Goal: Task Accomplishment & Management: Manage account settings

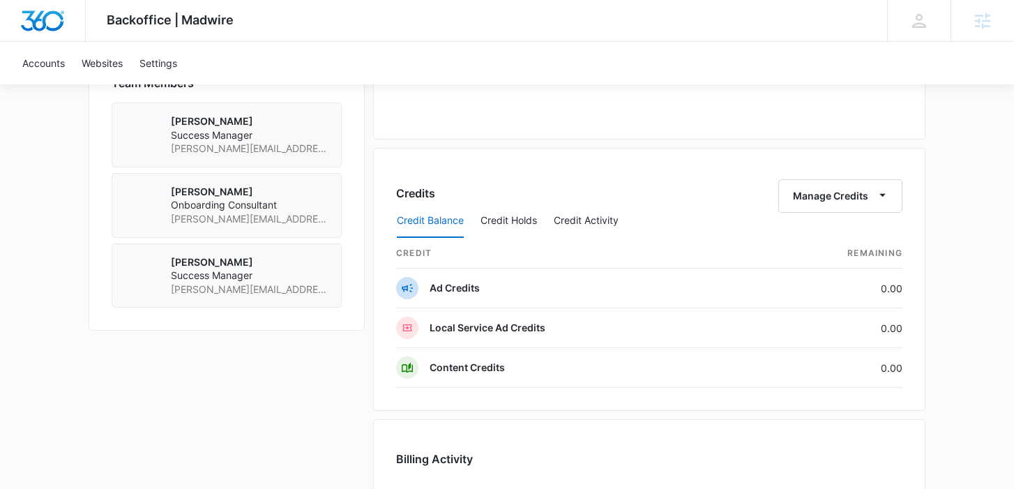
scroll to position [1079, 0]
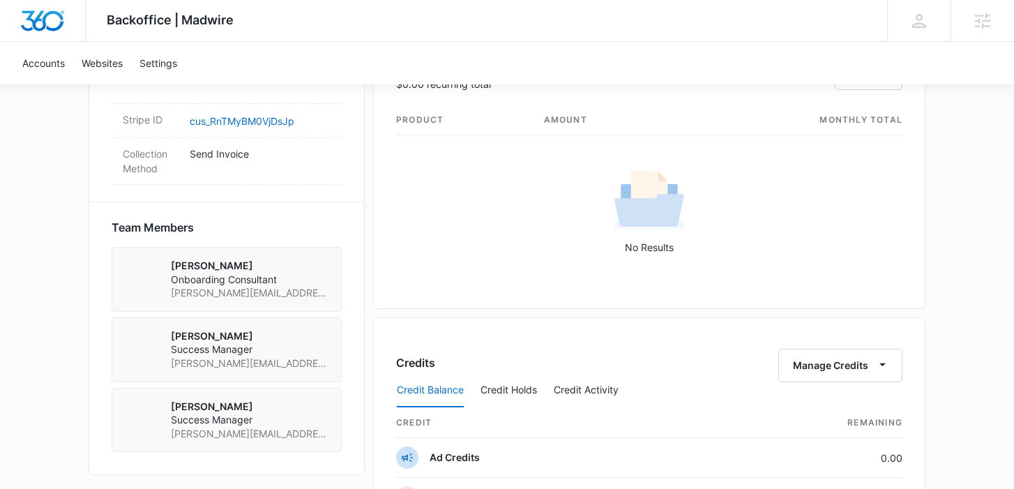
scroll to position [1015, 0]
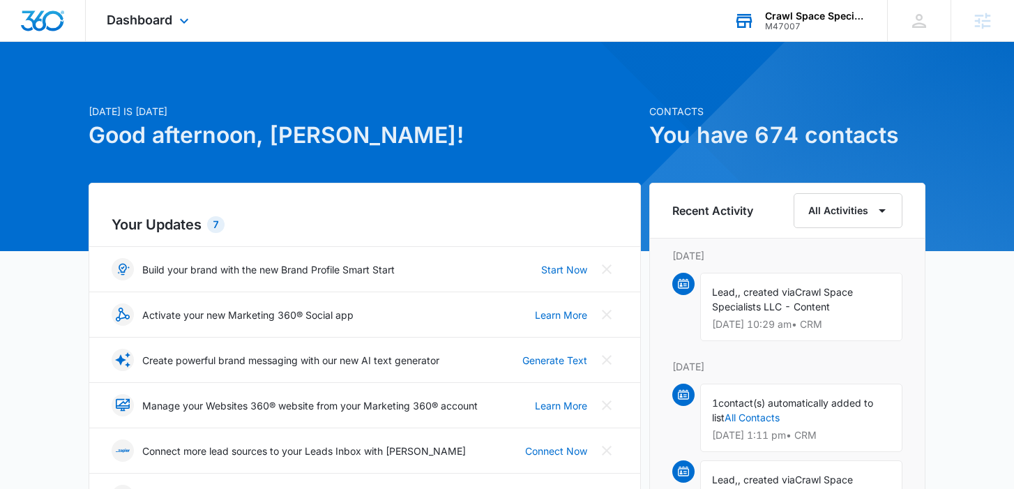
click at [805, 9] on div "Crawl Space Specialists LLC M47007 Your Accounts View All" at bounding box center [800, 20] width 174 height 41
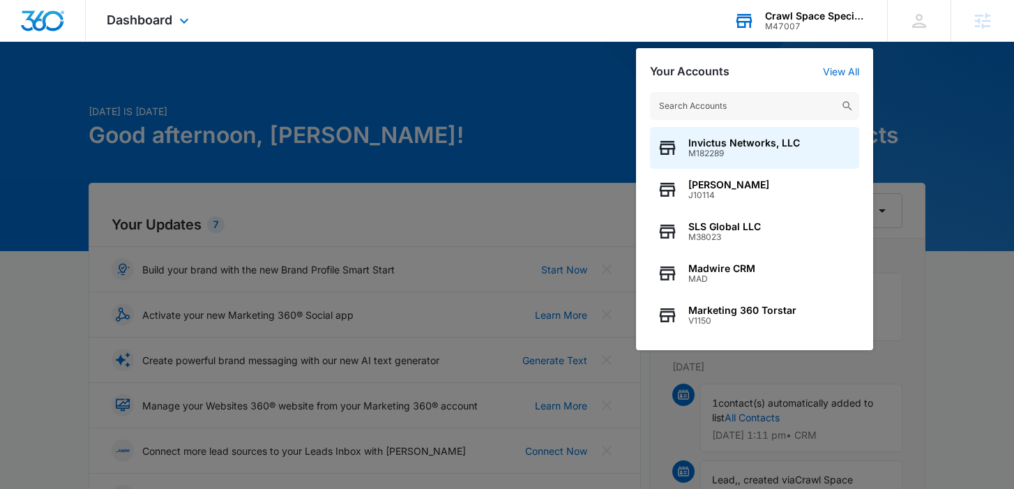
click at [765, 109] on input "text" at bounding box center [754, 106] width 209 height 28
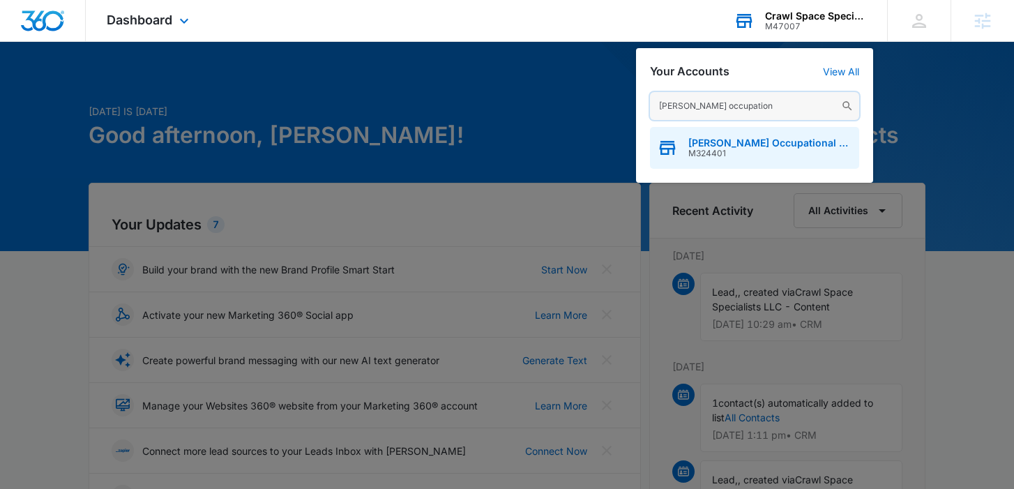
type input "Baxter occupation"
click at [747, 146] on span "[PERSON_NAME] Occupational and Physical Therapy" at bounding box center [770, 142] width 164 height 11
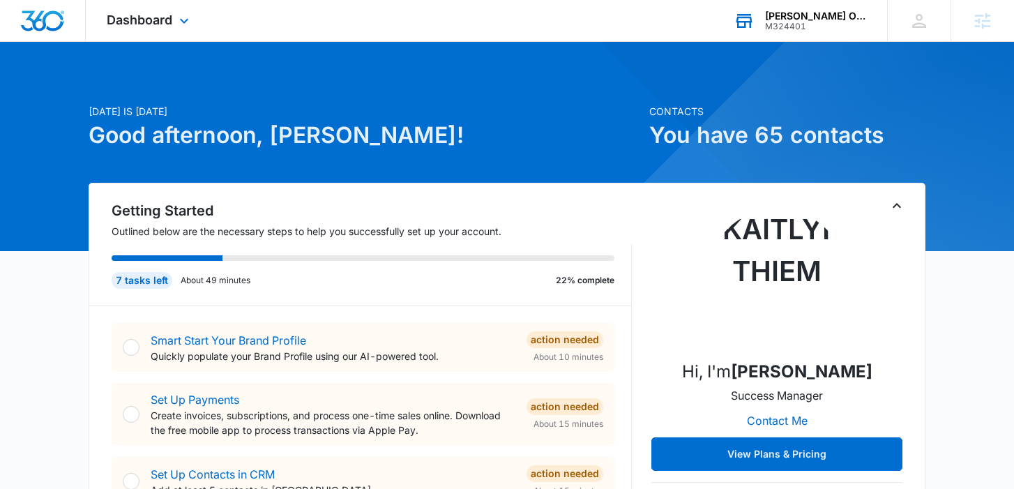
click at [153, 31] on div "Dashboard Apps Reputation Websites Forms CRM Email Social Shop Payments POS Con…" at bounding box center [150, 20] width 128 height 41
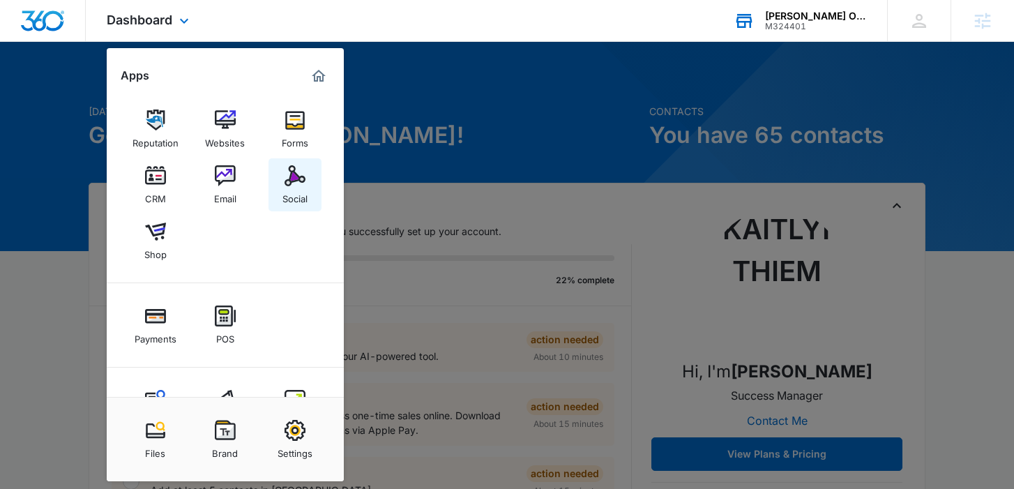
click at [296, 183] on img at bounding box center [294, 175] width 21 height 21
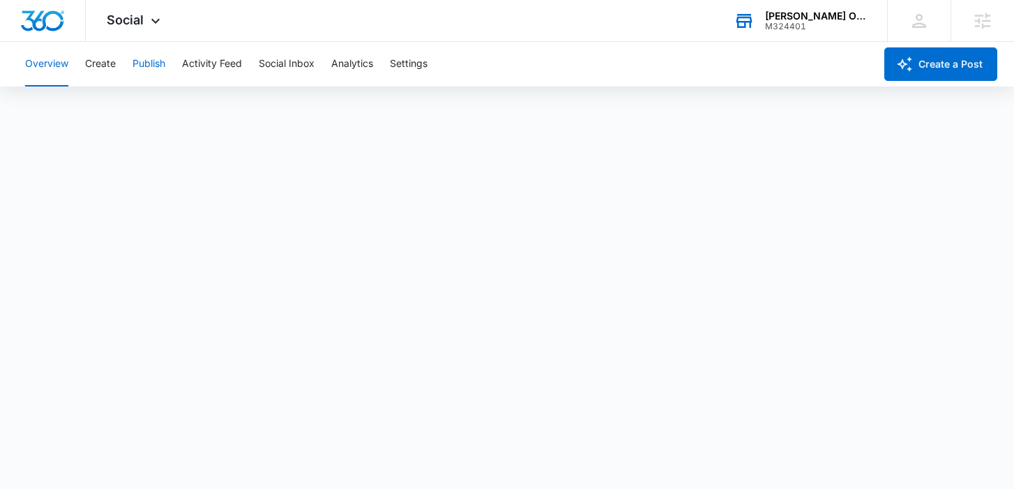
click at [145, 72] on button "Publish" at bounding box center [148, 64] width 33 height 45
click at [101, 66] on button "Create" at bounding box center [100, 64] width 31 height 45
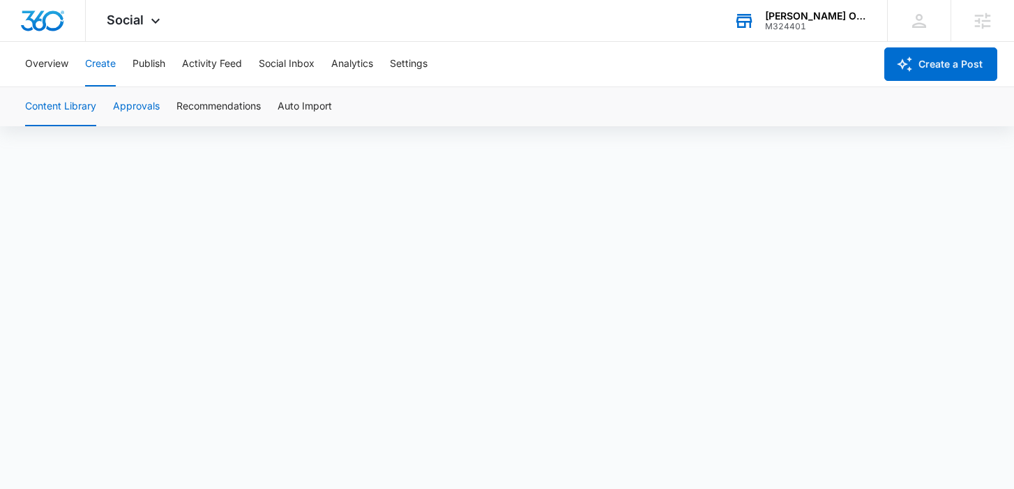
click at [146, 104] on button "Approvals" at bounding box center [136, 106] width 47 height 39
click at [70, 112] on button "Content Library" at bounding box center [60, 106] width 71 height 39
click at [139, 117] on button "Approvals" at bounding box center [136, 106] width 47 height 39
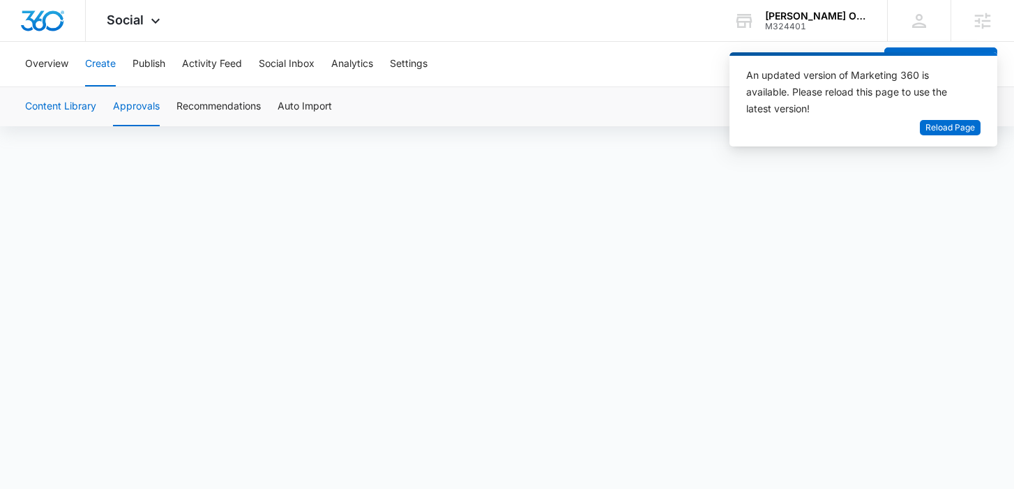
click at [60, 109] on button "Content Library" at bounding box center [60, 106] width 71 height 39
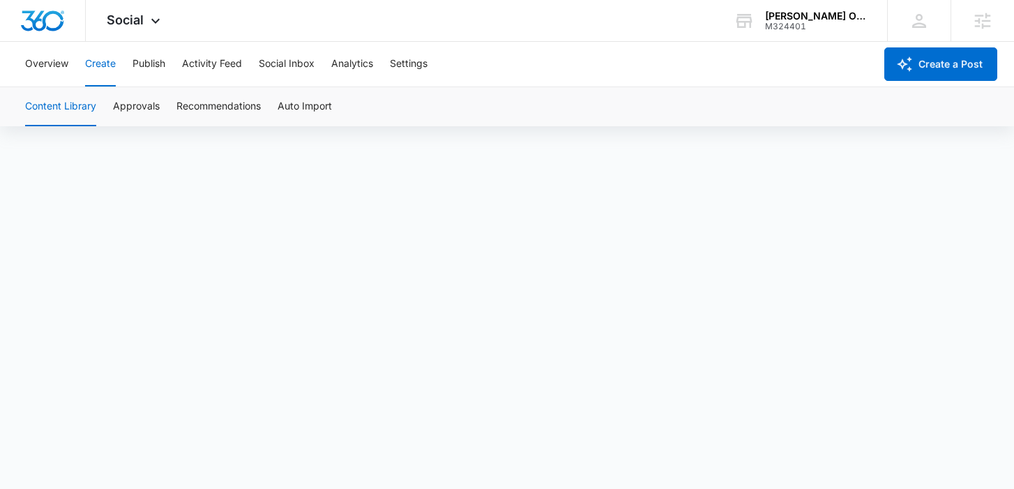
scroll to position [10, 0]
click at [144, 112] on button "Approvals" at bounding box center [136, 106] width 47 height 39
